Goal: Transaction & Acquisition: Purchase product/service

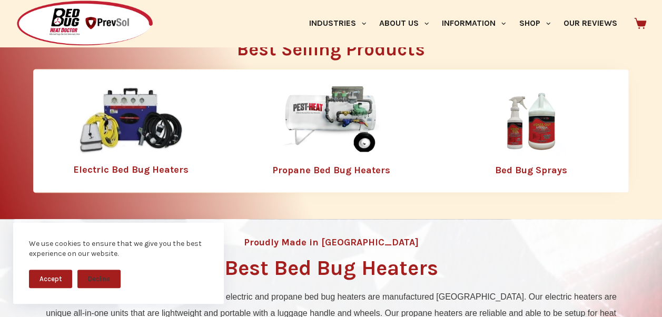
scroll to position [296, 0]
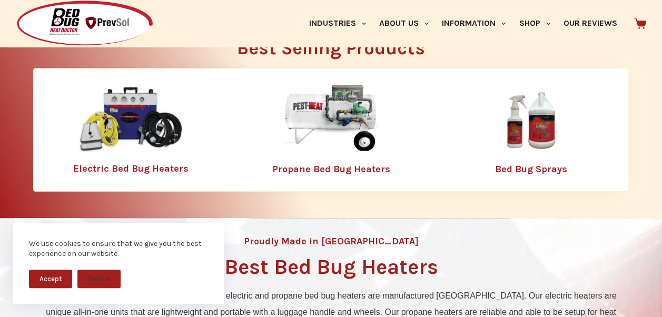
click at [121, 115] on img at bounding box center [130, 119] width 105 height 68
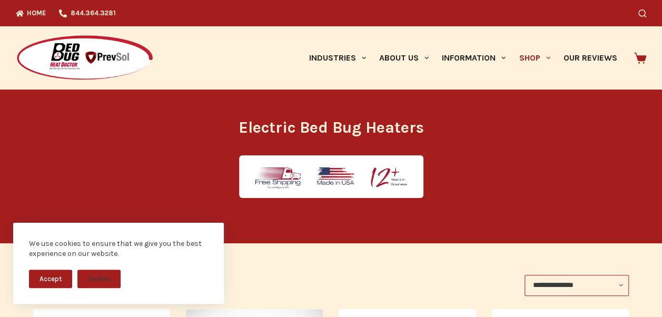
click at [47, 277] on button "Accept" at bounding box center [50, 279] width 43 height 18
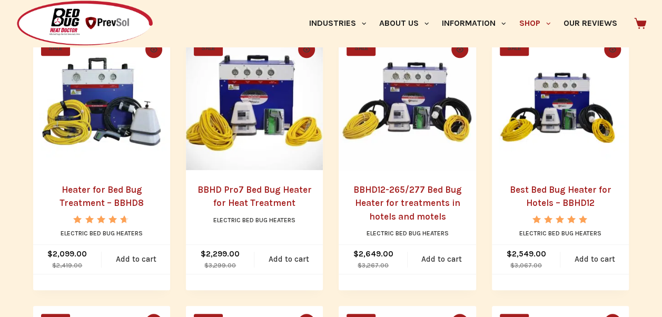
scroll to position [277, 0]
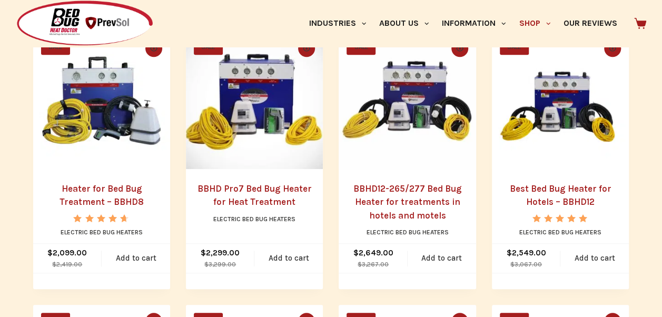
click at [266, 149] on img "BBHD Pro7 Bed Bug Heater for Heat Treatment" at bounding box center [254, 100] width 137 height 137
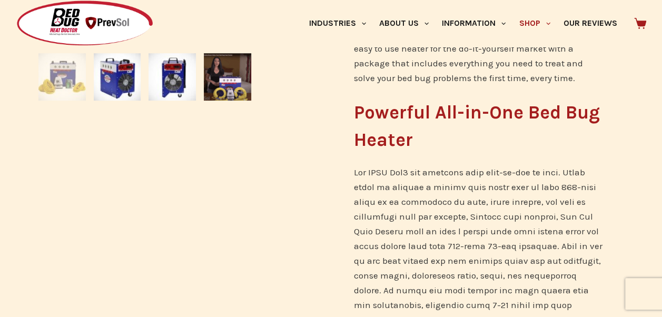
scroll to position [383, 0]
